Goal: Transaction & Acquisition: Purchase product/service

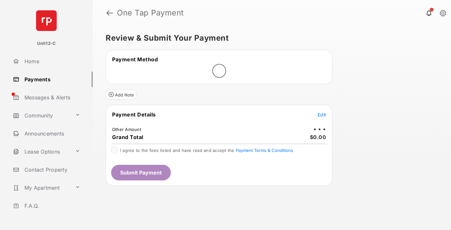
click at [322, 114] on span "Edit" at bounding box center [322, 114] width 8 height 5
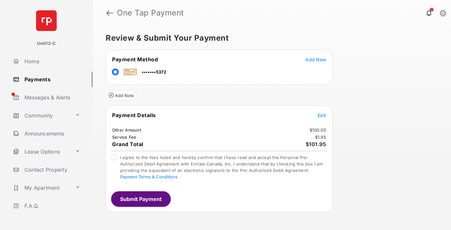
click at [322, 115] on span "Edit" at bounding box center [322, 115] width 8 height 5
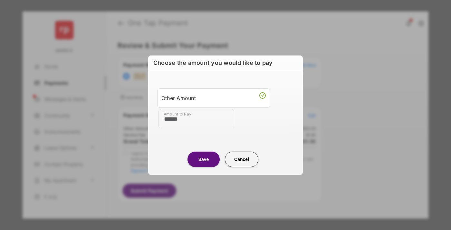
click at [204, 159] on button "Save" at bounding box center [204, 159] width 32 height 15
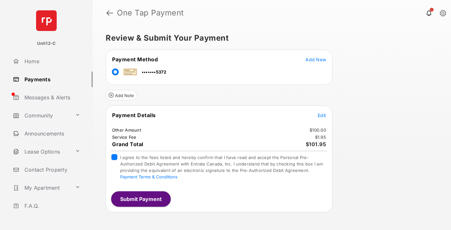
click at [141, 199] on button "Submit Payment" at bounding box center [141, 198] width 60 height 15
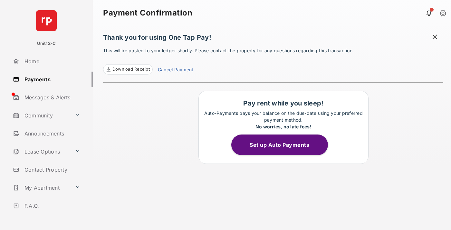
click at [435, 37] on span at bounding box center [435, 38] width 6 height 8
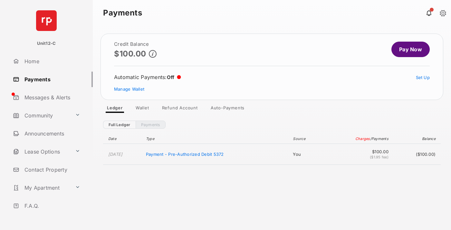
click at [129, 89] on link "Manage Wallet" at bounding box center [129, 88] width 30 height 5
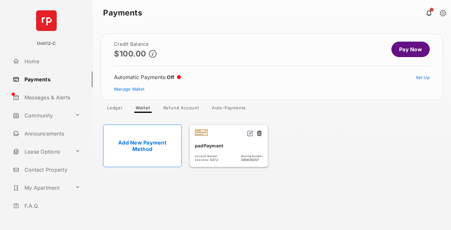
click at [260, 134] on button at bounding box center [259, 133] width 6 height 7
